Goal: Information Seeking & Learning: Learn about a topic

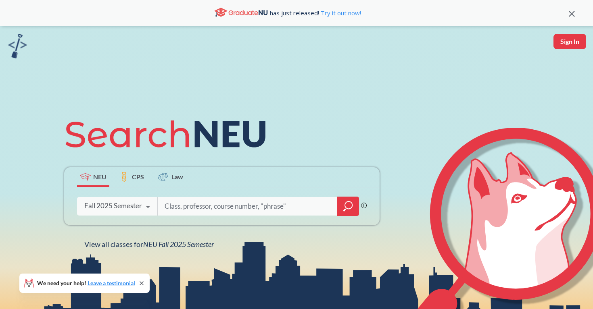
click at [135, 212] on div "Fall 2025 Semester Fall 2025 Semester Summer 2 2025 Semester Summer Full 2025 S…" at bounding box center [117, 206] width 80 height 20
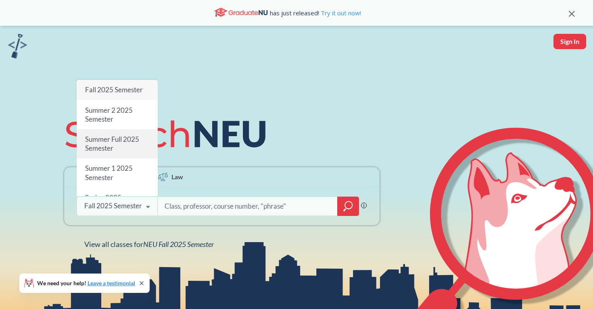
click at [134, 157] on div "Summer Full 2025 Semester" at bounding box center [117, 144] width 81 height 29
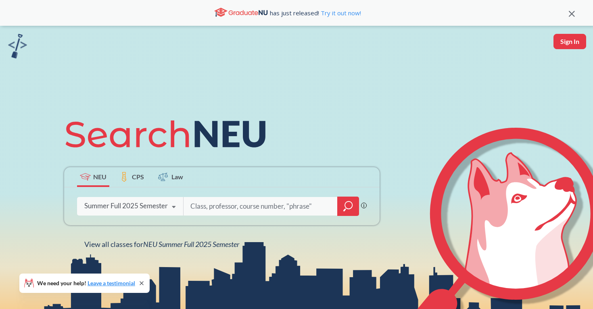
click at [137, 207] on div "Summer Full 2025 Semester" at bounding box center [126, 206] width 84 height 9
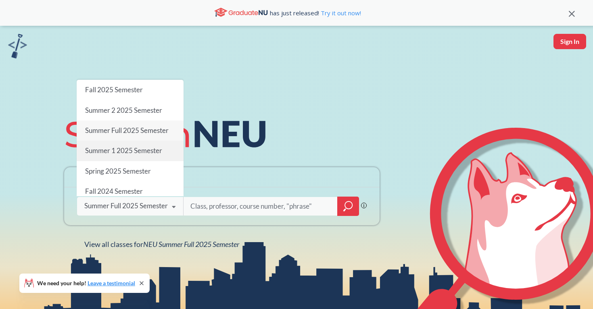
click at [145, 158] on div "Summer 1 2025 Semester" at bounding box center [130, 151] width 107 height 20
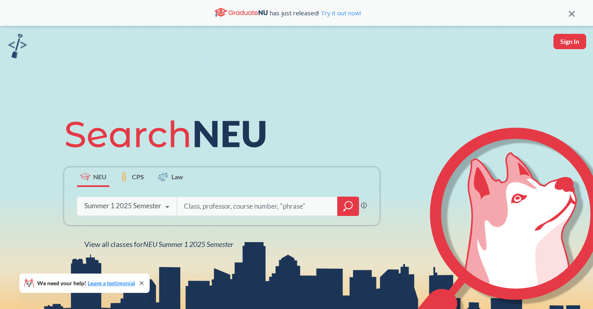
click at [204, 206] on input "search" at bounding box center [257, 206] width 148 height 17
type input "spns"
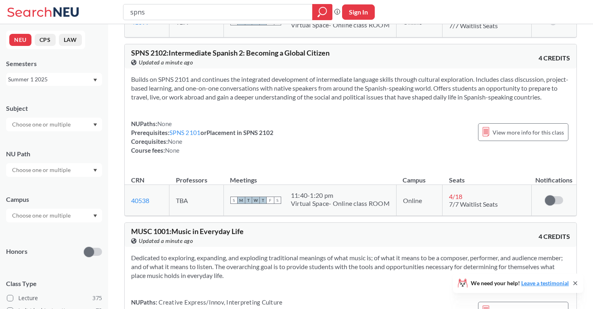
scroll to position [188, 0]
click at [63, 77] on div "Summer 1 2025" at bounding box center [50, 79] width 84 height 9
click at [59, 126] on div "Spring 2025" at bounding box center [55, 123] width 91 height 9
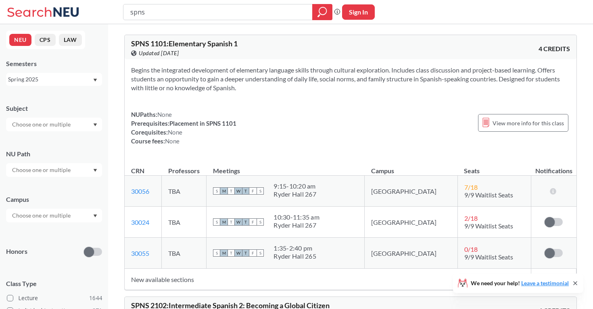
click at [188, 11] on input "spns" at bounding box center [218, 12] width 177 height 14
type input "phth5120"
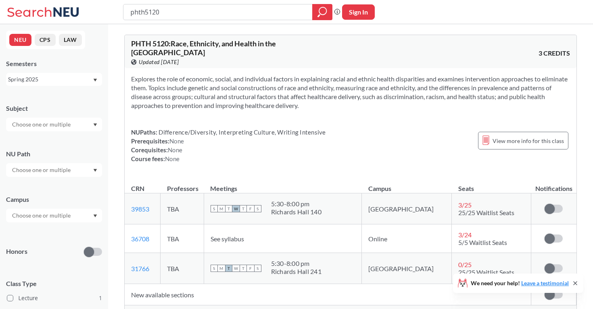
click at [245, 19] on div "phth5120" at bounding box center [227, 12] width 209 height 16
click at [229, 13] on input "phth5120" at bounding box center [218, 12] width 177 height 14
type input "phth6204"
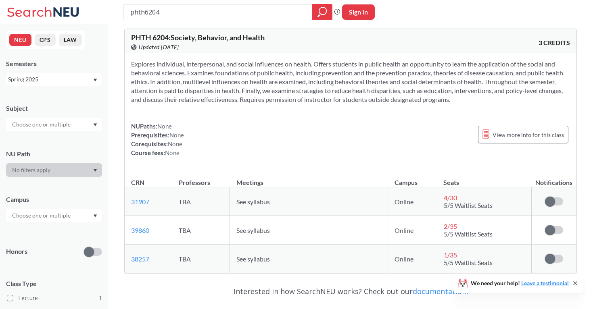
scroll to position [8, 0]
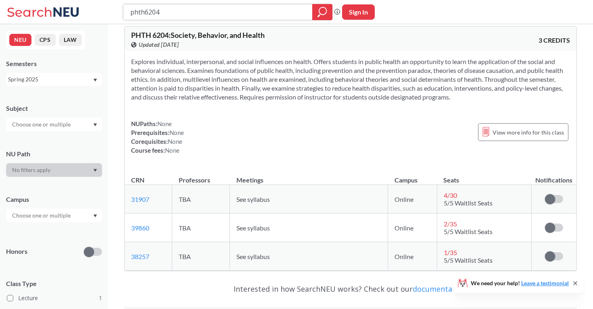
drag, startPoint x: 176, startPoint y: 11, endPoint x: 102, endPoint y: 11, distance: 73.4
click at [102, 11] on div "phth6204 Phrase search guarantees the exact search appears in the results. Ex. …" at bounding box center [296, 12] width 593 height 24
type input "socl2321"
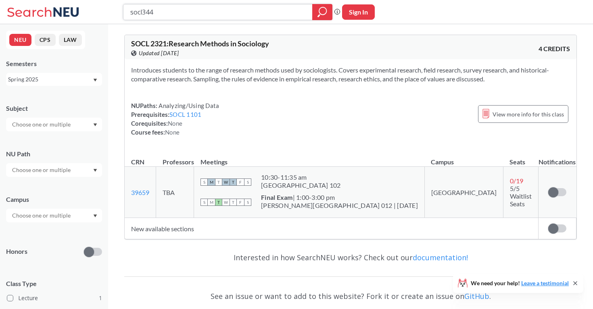
type input "socl3441"
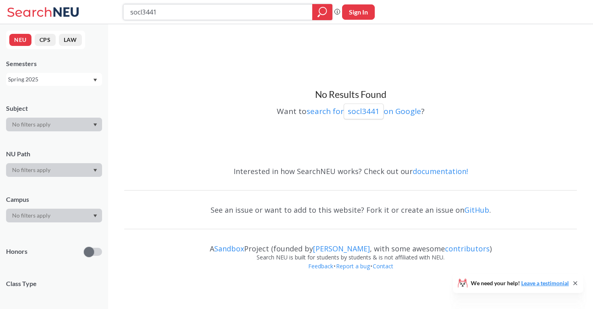
click at [197, 10] on input "socl3441" at bounding box center [218, 12] width 177 height 14
type input "d"
type input "spns"
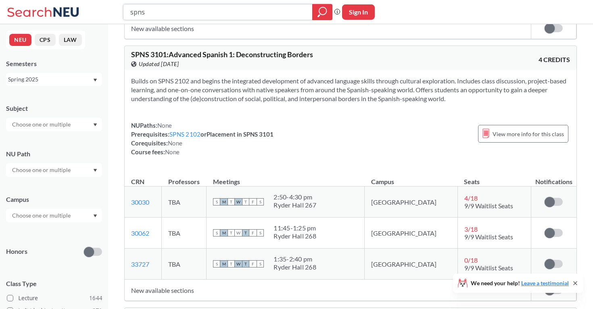
scroll to position [958, 0]
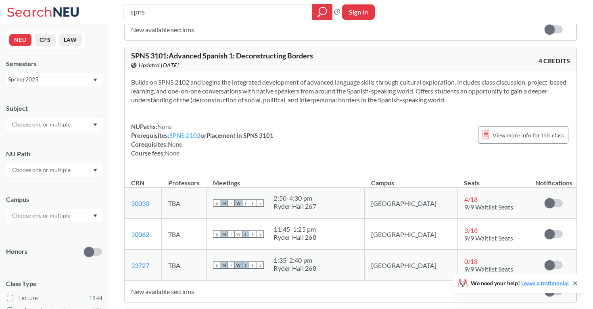
click at [189, 139] on link "SPNS 2102" at bounding box center [184, 135] width 31 height 7
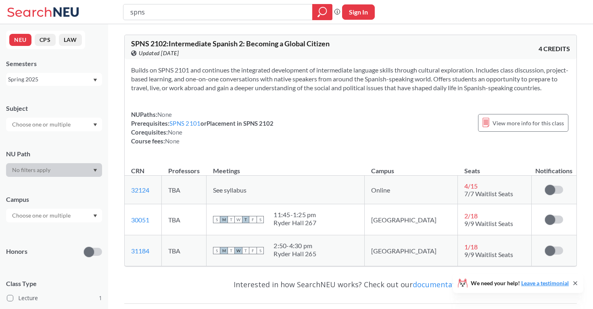
scroll to position [958, 0]
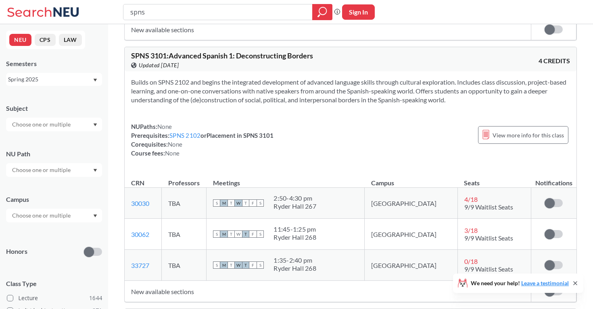
click at [188, 60] on span "SPNS 3101 : Advanced Spanish 1: Deconstructing Borders" at bounding box center [222, 55] width 182 height 9
click at [154, 12] on input "spns" at bounding box center [218, 12] width 177 height 14
type input "spns 3101"
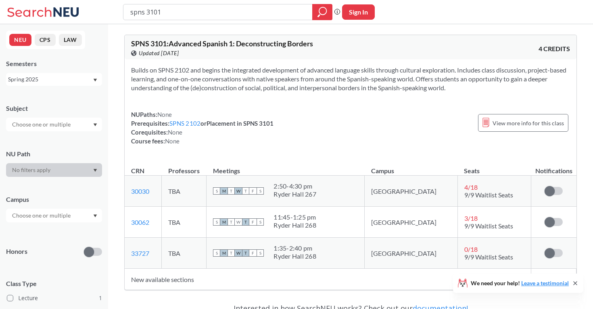
click at [79, 84] on div "Spring 2025" at bounding box center [54, 79] width 96 height 13
click at [65, 121] on div "Summer 2 2025" at bounding box center [55, 119] width 91 height 9
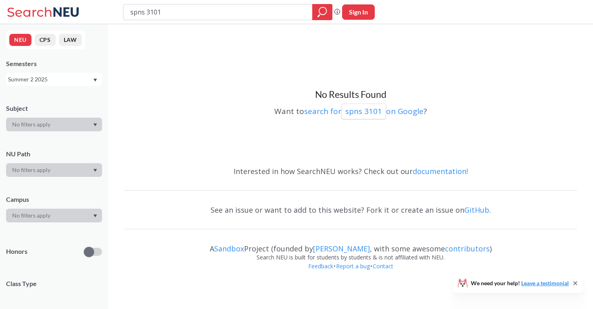
click at [68, 84] on div "Summer 2 2025" at bounding box center [50, 79] width 84 height 9
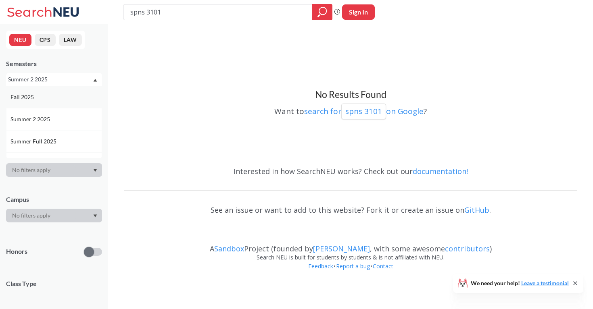
click at [65, 98] on div "Fall 2025" at bounding box center [55, 97] width 91 height 9
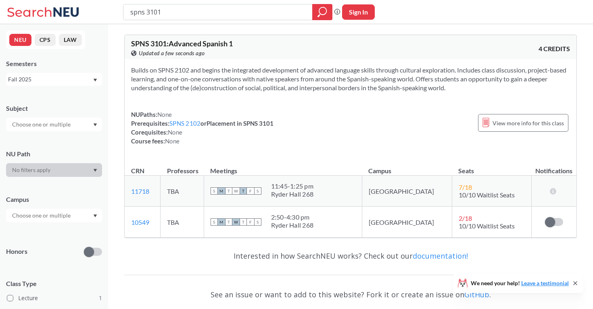
click at [79, 81] on div "Fall 2025" at bounding box center [50, 79] width 84 height 9
click at [66, 128] on div "Spring 2025" at bounding box center [55, 127] width 91 height 9
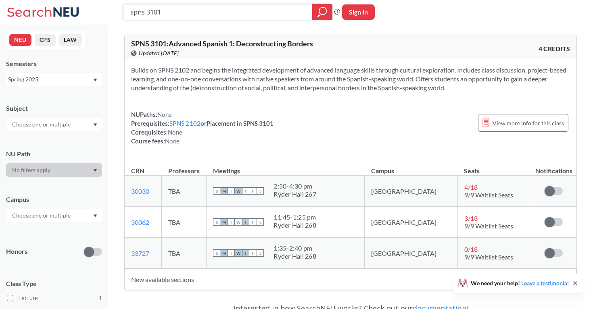
click at [319, 12] on icon "magnifying glass" at bounding box center [323, 11] width 10 height 11
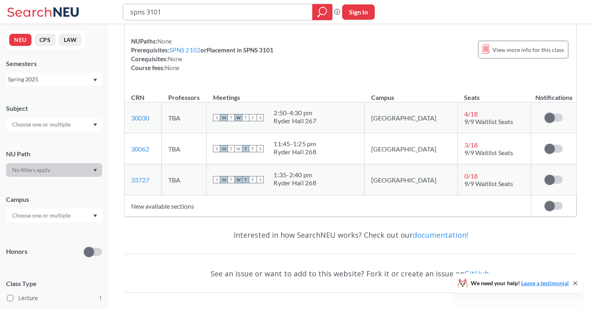
scroll to position [111, 0]
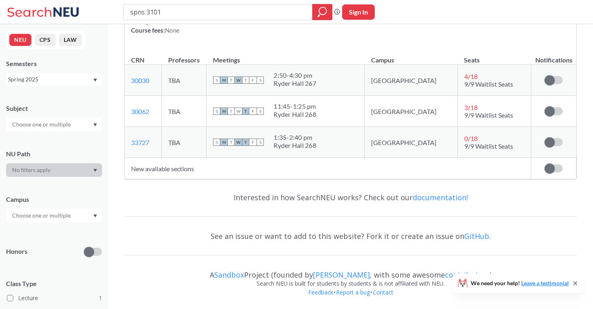
click at [82, 77] on div "Spring 2025" at bounding box center [50, 79] width 84 height 9
click at [74, 123] on div "Summer 2 2025" at bounding box center [54, 119] width 96 height 22
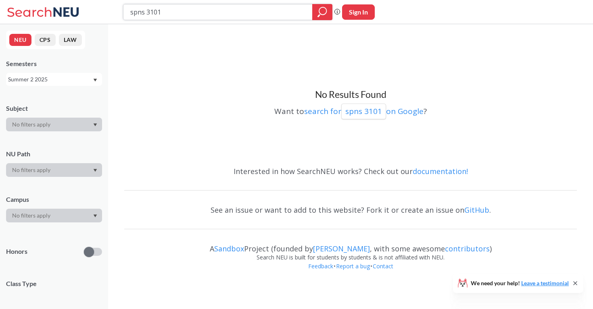
click at [210, 16] on input "spns 3101" at bounding box center [218, 12] width 177 height 14
type input "o"
type input "phth6204"
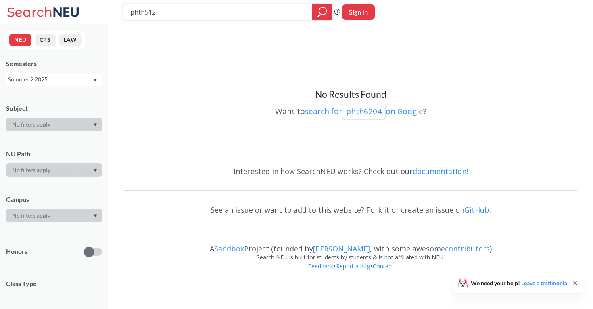
type input "phth5120"
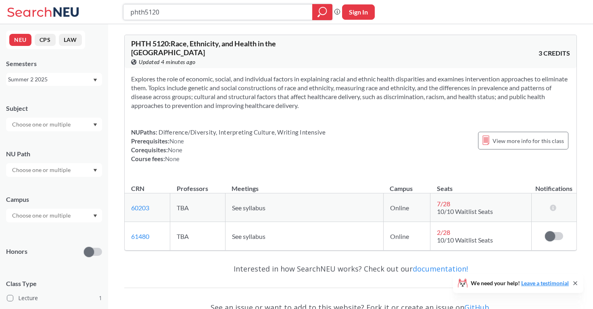
click at [150, 13] on input "phth5120" at bounding box center [218, 12] width 177 height 14
paste input "BIOL 5597."
type input "BIOL 5597"
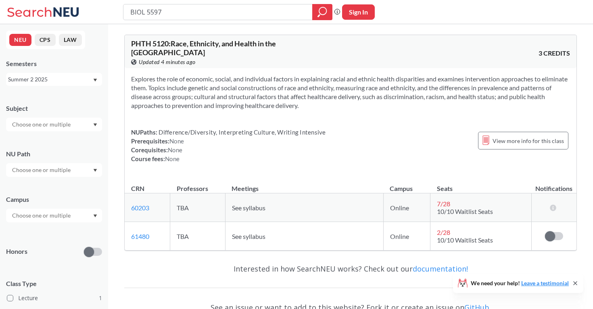
click at [85, 83] on div "Summer 2 2025" at bounding box center [50, 79] width 84 height 9
click at [72, 136] on div "Spring 2025" at bounding box center [54, 143] width 96 height 22
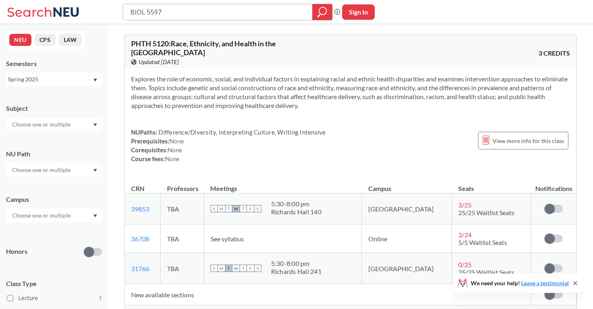
click at [319, 14] on icon "magnifying glass" at bounding box center [323, 11] width 10 height 11
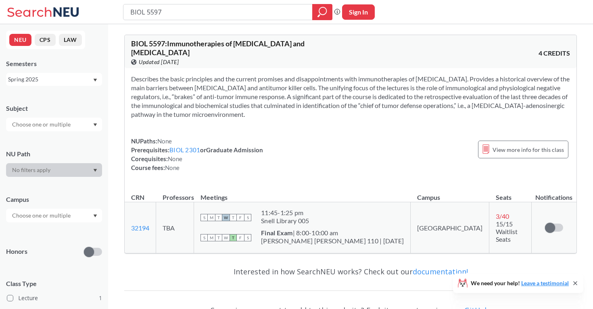
click at [56, 82] on div "Spring 2025" at bounding box center [50, 79] width 84 height 9
click at [56, 96] on div "Fall 2025" at bounding box center [55, 97] width 91 height 9
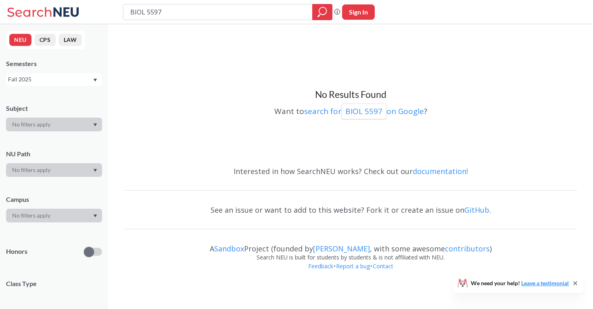
click at [63, 83] on div "Fall 2025" at bounding box center [50, 79] width 84 height 9
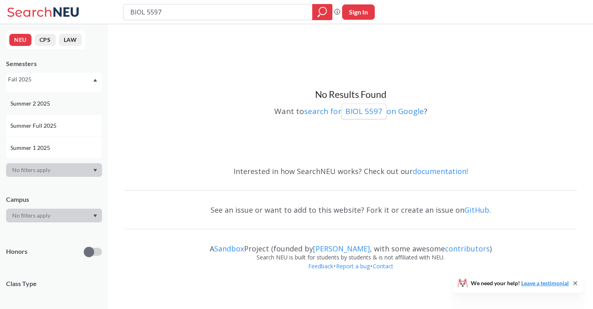
scroll to position [17, 0]
click at [59, 107] on div "Summer 2 2025" at bounding box center [54, 102] width 96 height 22
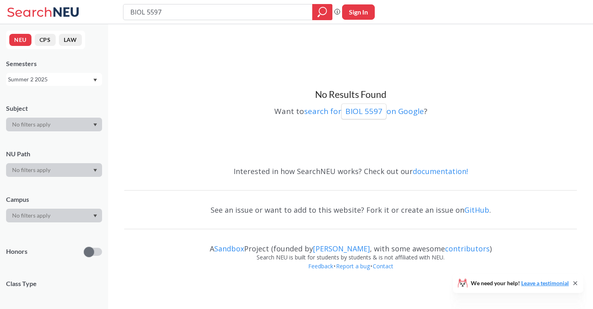
click at [69, 79] on div "Summer 2 2025" at bounding box center [50, 79] width 84 height 9
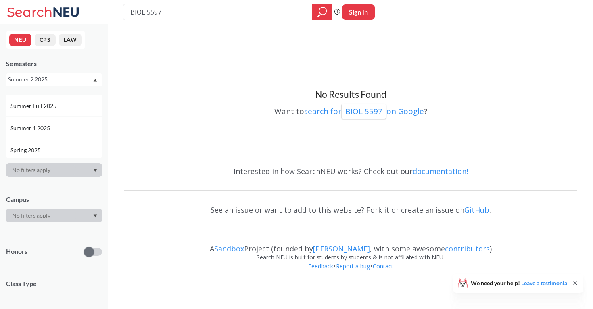
scroll to position [37, 0]
click at [71, 126] on div "Summer 1 2025" at bounding box center [55, 127] width 91 height 9
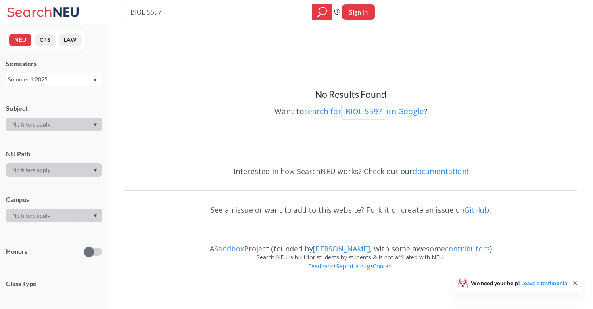
click at [75, 71] on div "Semesters Summer 1 2025" at bounding box center [54, 72] width 96 height 27
click at [79, 77] on div "Summer 1 2025" at bounding box center [50, 79] width 84 height 9
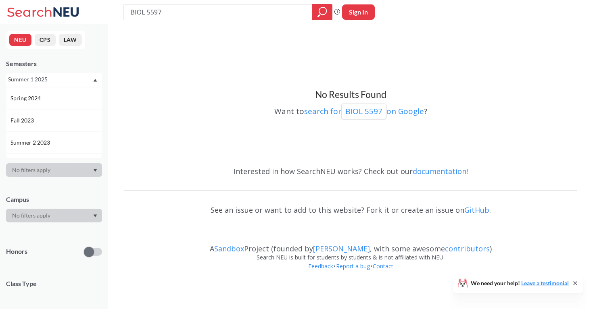
scroll to position [197, 0]
click at [68, 103] on div "Spring 2024" at bounding box center [55, 100] width 91 height 9
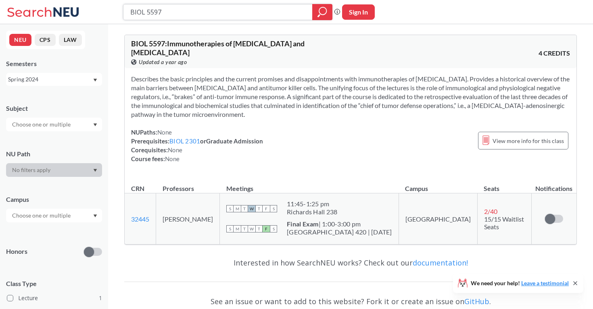
click at [223, 16] on input "BIOL 5597" at bounding box center [218, 12] width 177 height 14
type input "spns3401"
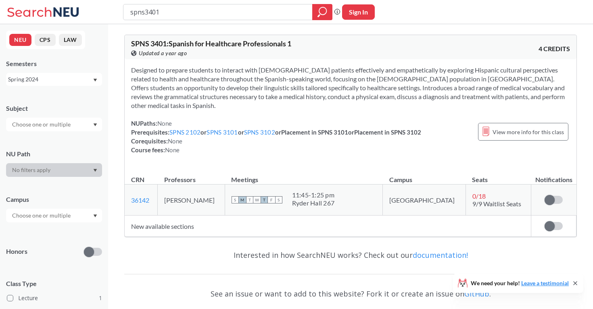
click at [74, 79] on div "Spring 2024" at bounding box center [50, 79] width 84 height 9
click at [79, 138] on div "Spring 2025" at bounding box center [54, 144] width 96 height 22
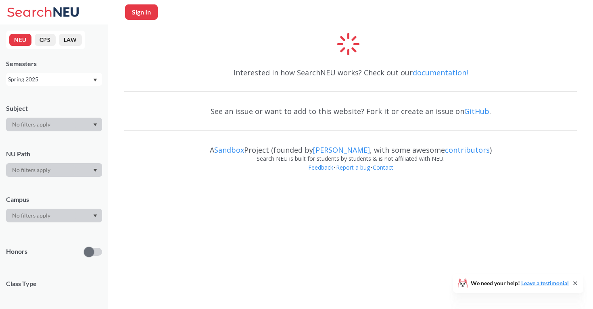
click at [71, 80] on div "Spring 2025" at bounding box center [50, 79] width 84 height 9
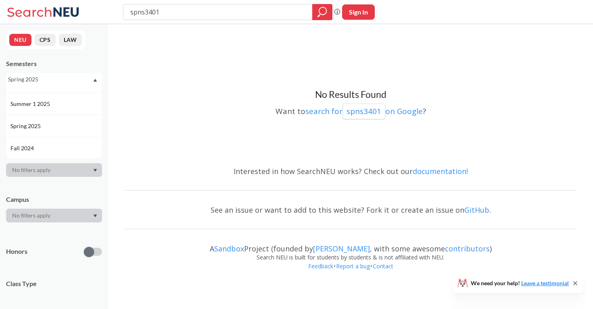
scroll to position [66, 0]
click at [56, 98] on div "Summer 1 2025" at bounding box center [55, 97] width 91 height 9
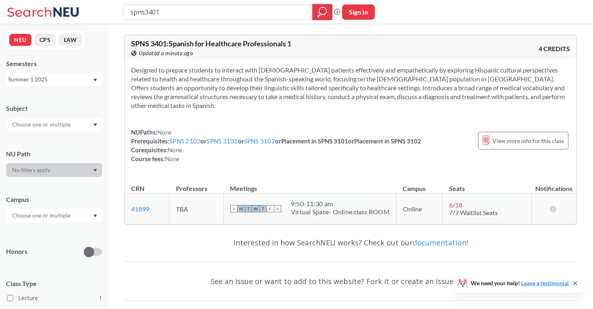
click at [81, 79] on div "Summer 1 2025" at bounding box center [50, 79] width 84 height 9
click at [76, 114] on div "Summer 2 2025" at bounding box center [54, 119] width 96 height 22
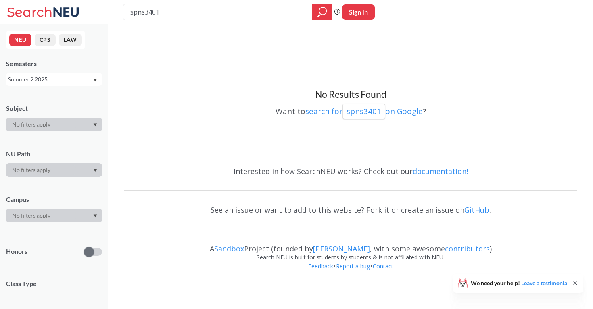
click at [86, 67] on div "Semesters" at bounding box center [54, 63] width 96 height 9
click at [87, 79] on div "Summer 2 2025" at bounding box center [50, 79] width 84 height 9
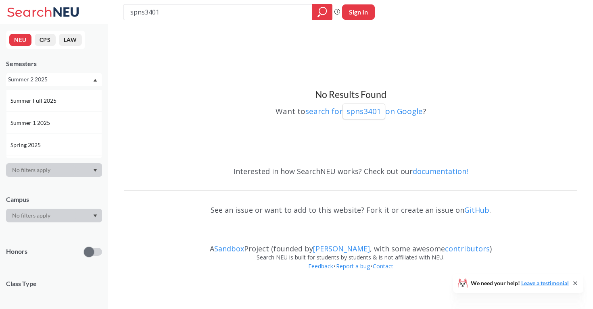
scroll to position [41, 0]
click at [78, 134] on div "Spring 2025" at bounding box center [54, 145] width 96 height 22
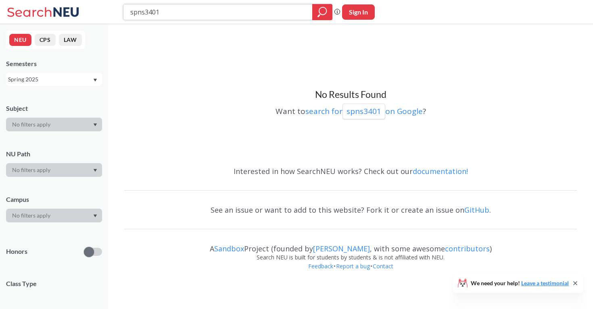
click at [318, 15] on icon "magnifying glass" at bounding box center [323, 11] width 10 height 11
click at [73, 83] on div "Spring 2025" at bounding box center [50, 79] width 84 height 9
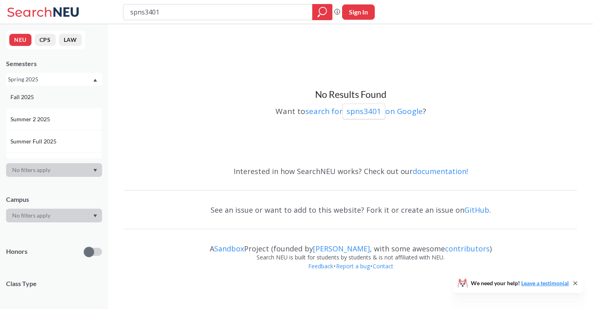
click at [67, 99] on div "Fall 2025" at bounding box center [55, 97] width 91 height 9
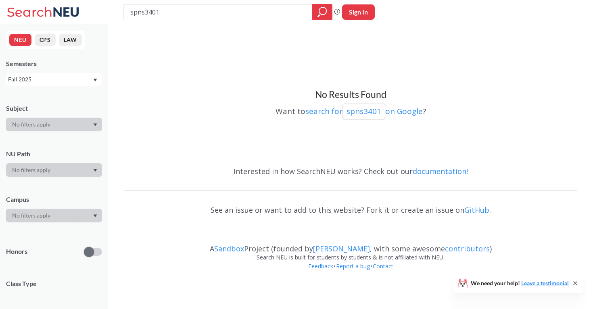
click at [93, 80] on icon "Dropdown arrow" at bounding box center [95, 80] width 4 height 3
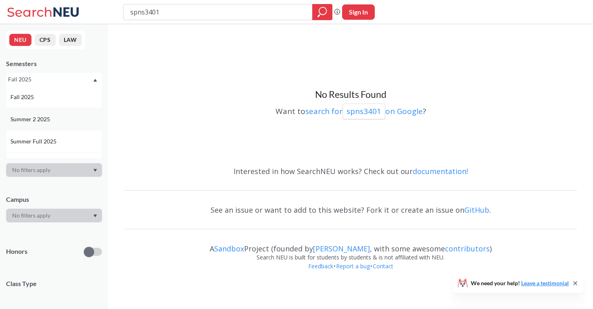
click at [77, 121] on div "Summer 2 2025" at bounding box center [55, 119] width 91 height 9
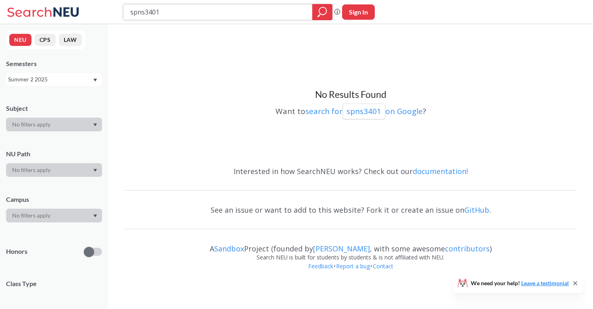
click at [319, 18] on div at bounding box center [322, 12] width 20 height 16
click at [64, 86] on div "NEU CPS LAW Semesters Summer 2 2025 Subject NU Path Campus Honors Class Type Co…" at bounding box center [54, 166] width 108 height 285
click at [73, 81] on div "Summer 2 2025" at bounding box center [50, 79] width 84 height 9
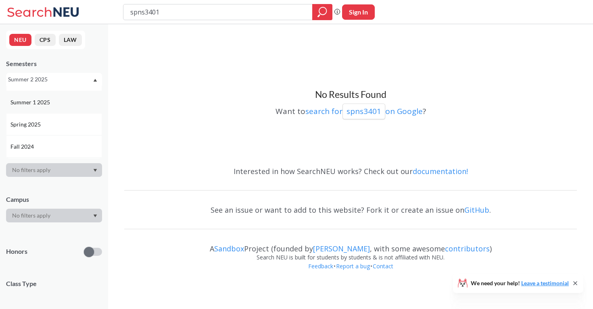
scroll to position [65, 0]
click at [73, 124] on div "Spring 2025" at bounding box center [55, 121] width 91 height 9
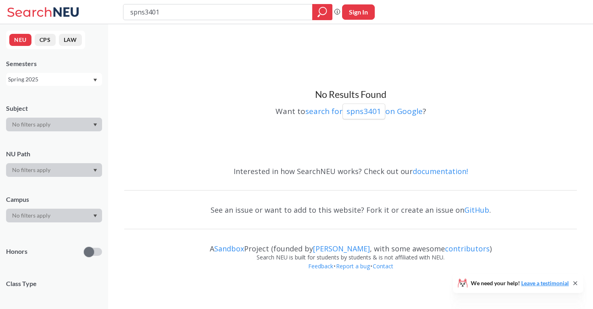
click at [72, 76] on div "Spring 2025" at bounding box center [50, 79] width 84 height 9
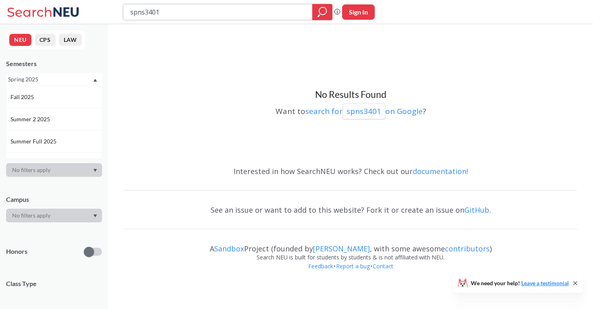
click at [323, 9] on icon "magnifying glass" at bounding box center [323, 11] width 10 height 11
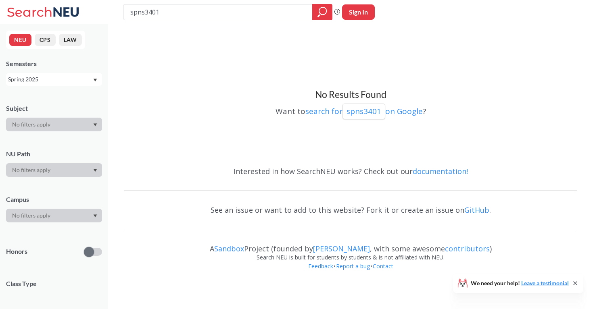
click at [77, 80] on div "Spring 2025" at bounding box center [50, 79] width 84 height 9
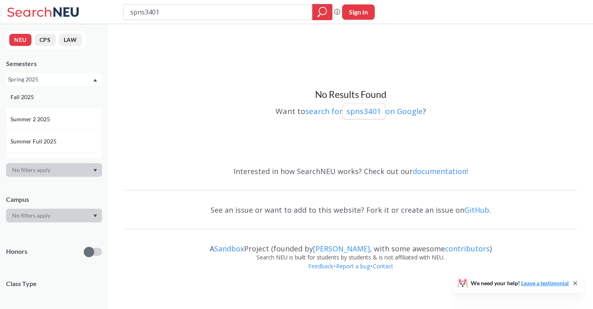
click at [73, 103] on div "Fall 2025" at bounding box center [54, 97] width 96 height 22
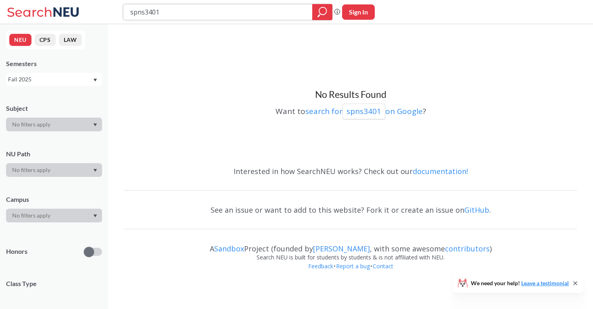
click at [316, 12] on div at bounding box center [322, 12] width 20 height 16
click at [67, 74] on div "Fall 2025" at bounding box center [54, 79] width 96 height 13
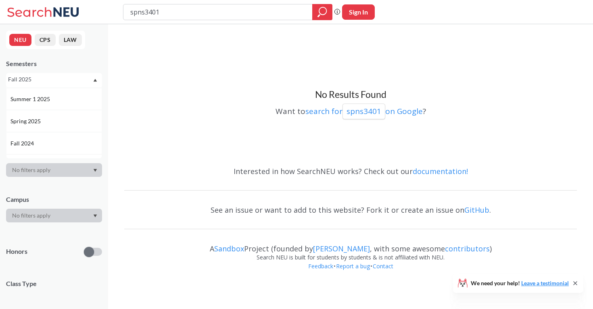
scroll to position [67, 0]
click at [71, 133] on div "Fall 2024" at bounding box center [54, 141] width 96 height 22
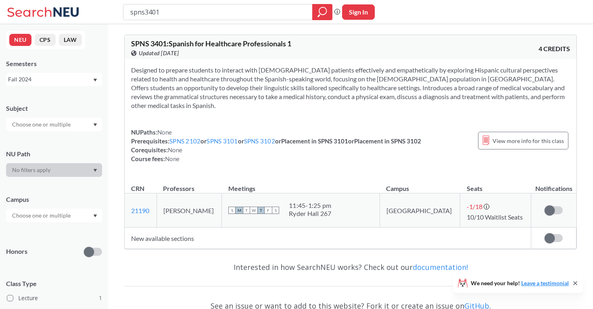
click at [81, 84] on div "Fall 2024" at bounding box center [54, 79] width 96 height 13
click at [75, 89] on div "Fall 2025" at bounding box center [54, 97] width 96 height 22
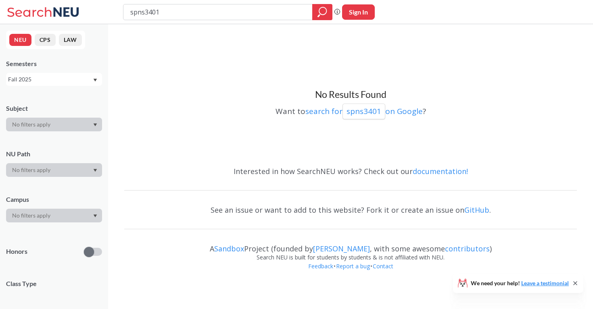
click at [89, 82] on div "Fall 2025" at bounding box center [50, 79] width 84 height 9
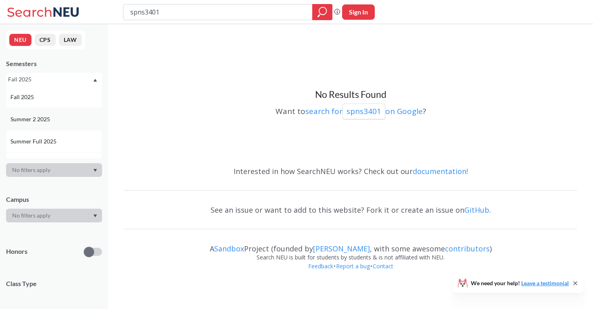
click at [79, 122] on div "Summer 2 2025" at bounding box center [55, 119] width 91 height 9
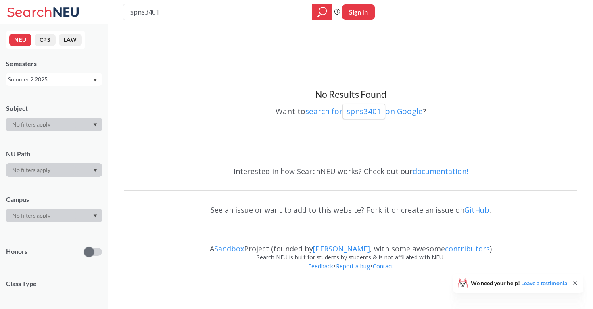
click at [91, 82] on div "Summer 2 2025" at bounding box center [50, 79] width 84 height 9
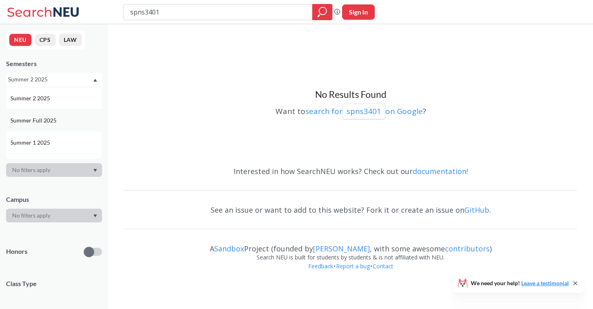
scroll to position [24, 0]
click at [71, 134] on div "Summer 1 2025" at bounding box center [54, 139] width 96 height 22
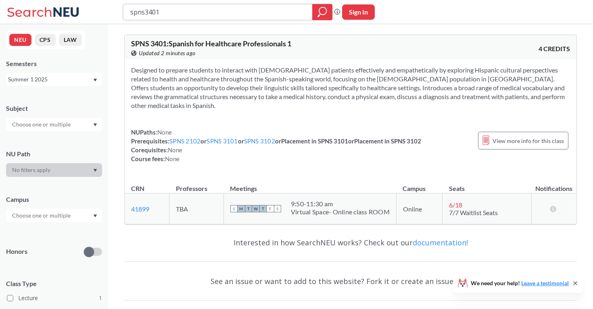
click at [186, 13] on input "spns3401" at bounding box center [218, 12] width 177 height 14
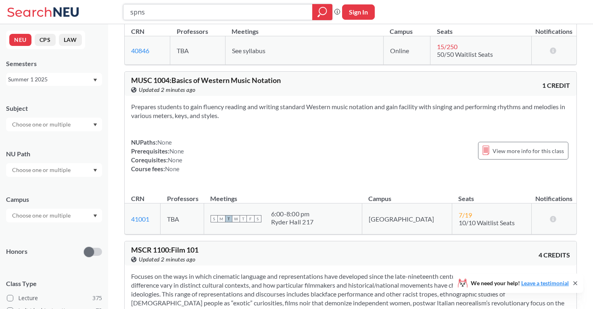
scroll to position [496, 0]
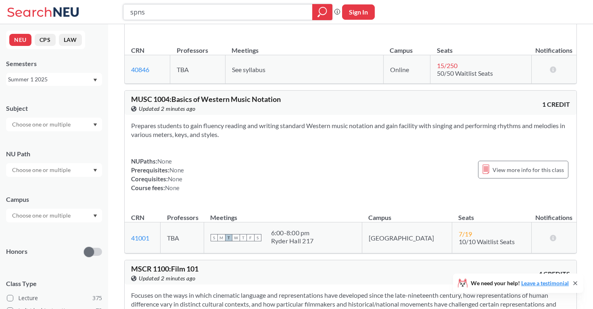
click at [200, 12] on input "spns" at bounding box center [218, 12] width 177 height 14
type input "spns advanced"
click at [70, 75] on div "Summer 1 2025" at bounding box center [50, 79] width 84 height 9
click at [68, 95] on div "Fall 2025" at bounding box center [55, 97] width 91 height 9
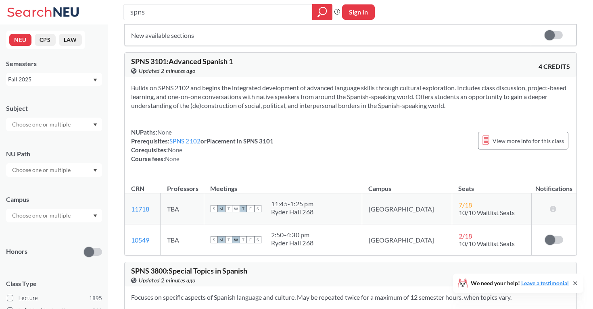
scroll to position [2292, 0]
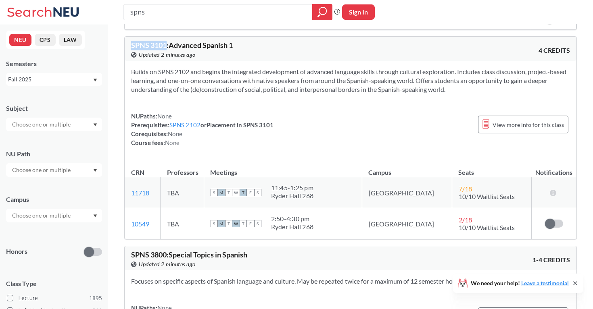
drag, startPoint x: 167, startPoint y: 45, endPoint x: 108, endPoint y: 43, distance: 58.5
click at [108, 44] on div "SPNS 1102 : Elementary Spanish 2 View this course on Banner. Updated 2 minutes …" at bounding box center [350, 82] width 485 height 4700
copy span "SPNS 3101"
